Goal: Information Seeking & Learning: Find specific fact

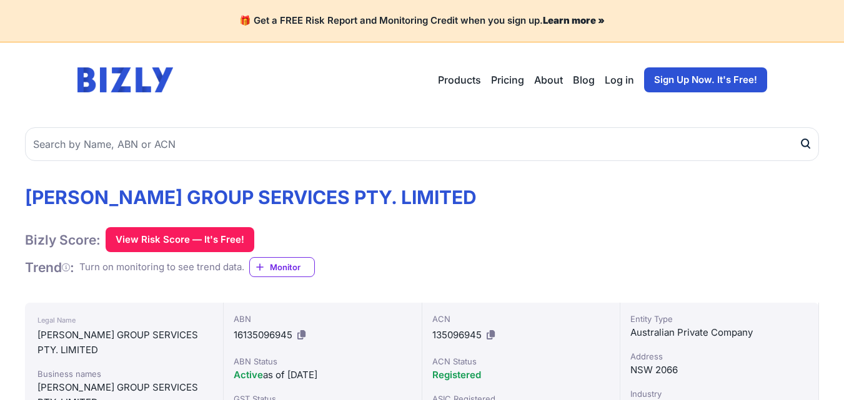
scroll to position [182, 0]
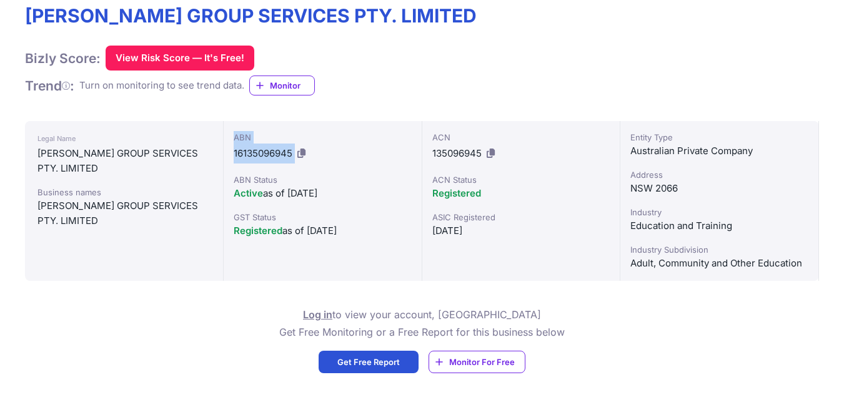
drag, startPoint x: 0, startPoint y: 0, endPoint x: 300, endPoint y: 160, distance: 339.7
click at [300, 160] on div "ABN 16135096945" at bounding box center [323, 147] width 178 height 32
copy div "ABN 16135096945"
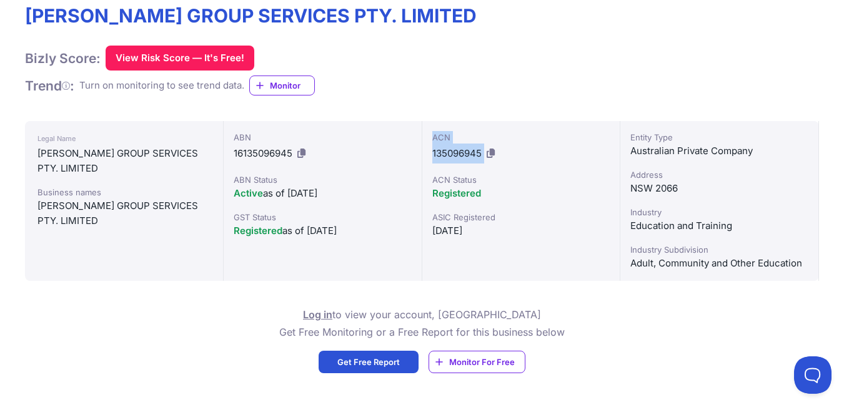
drag, startPoint x: 430, startPoint y: 135, endPoint x: 484, endPoint y: 155, distance: 57.9
click at [484, 155] on div "ACN 135096945 ACN Status Registered ASIC Registered [DATE]" at bounding box center [521, 201] width 199 height 160
click at [484, 155] on button at bounding box center [490, 154] width 13 height 20
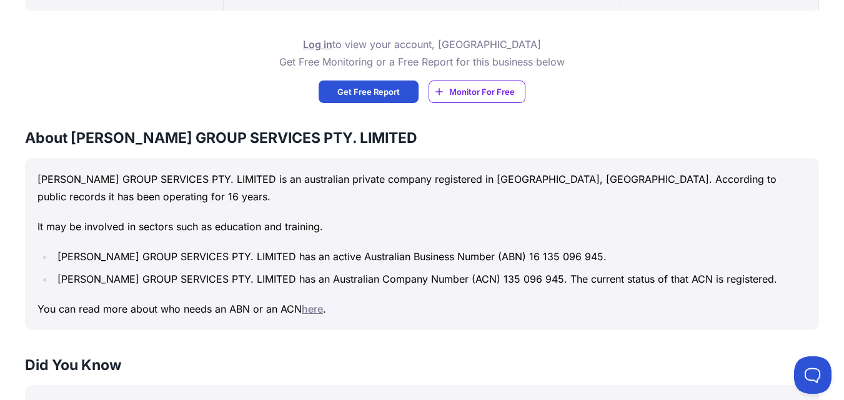
scroll to position [510, 0]
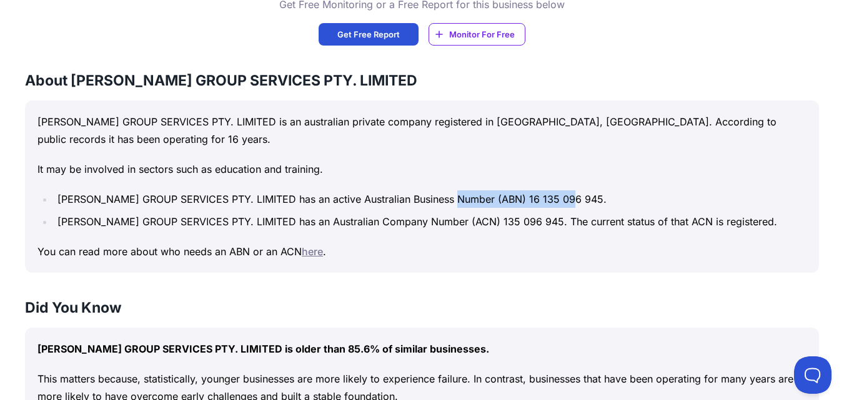
drag, startPoint x: 466, startPoint y: 199, endPoint x: 578, endPoint y: 200, distance: 111.8
click at [578, 200] on li "[PERSON_NAME] GROUP SERVICES PTY. LIMITED has an active Australian Business Num…" at bounding box center [430, 198] width 752 height 17
copy li "(ABN) 16 135 096 945."
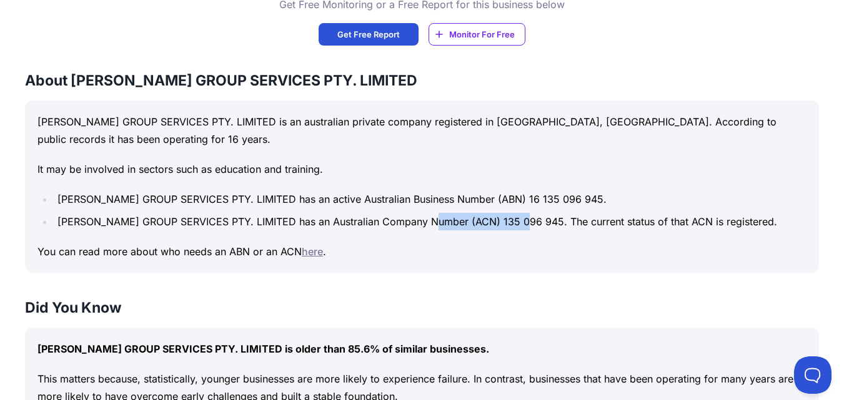
drag, startPoint x: 439, startPoint y: 222, endPoint x: 529, endPoint y: 228, distance: 90.1
click at [529, 228] on li "[PERSON_NAME] GROUP SERVICES PTY. LIMITED has an Australian Company Number (ACN…" at bounding box center [430, 221] width 752 height 17
copy li "(ACN) 135 096 945"
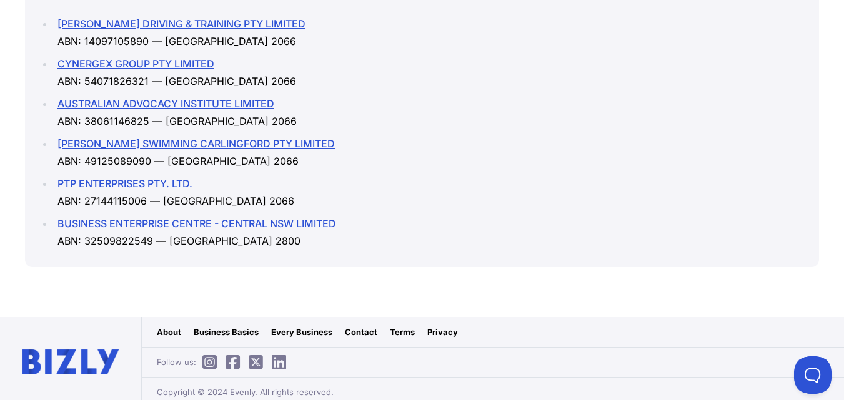
scroll to position [1752, 0]
